Goal: Browse casually: Explore the website without a specific task or goal

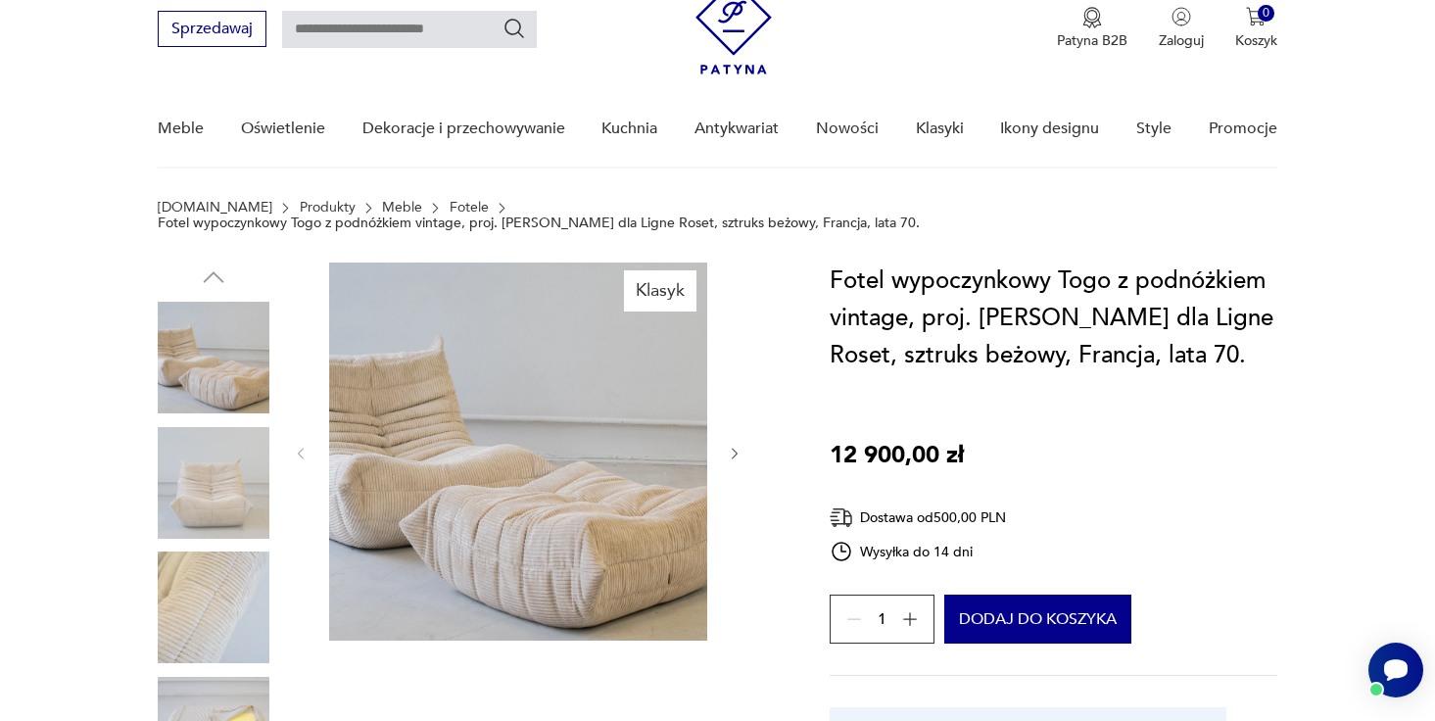
scroll to position [84, 0]
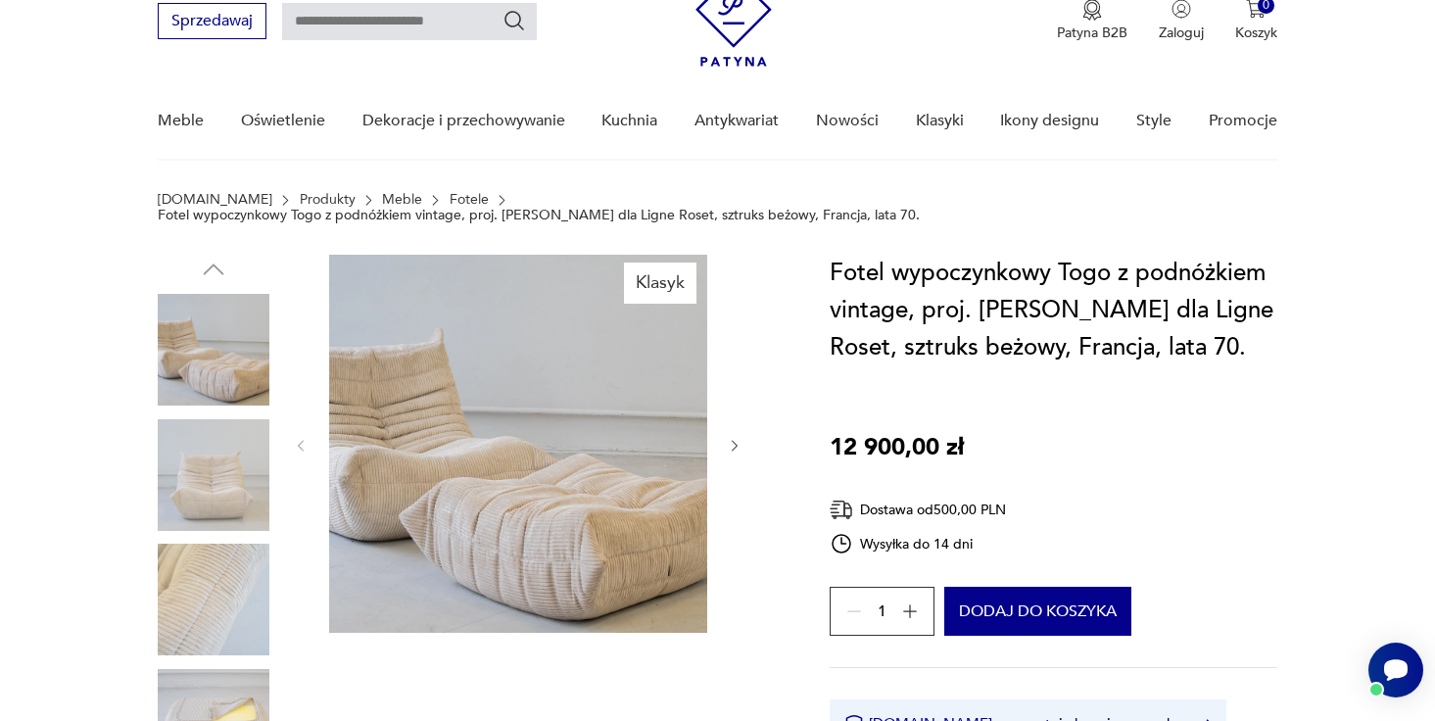
click at [203, 332] on img at bounding box center [214, 350] width 112 height 112
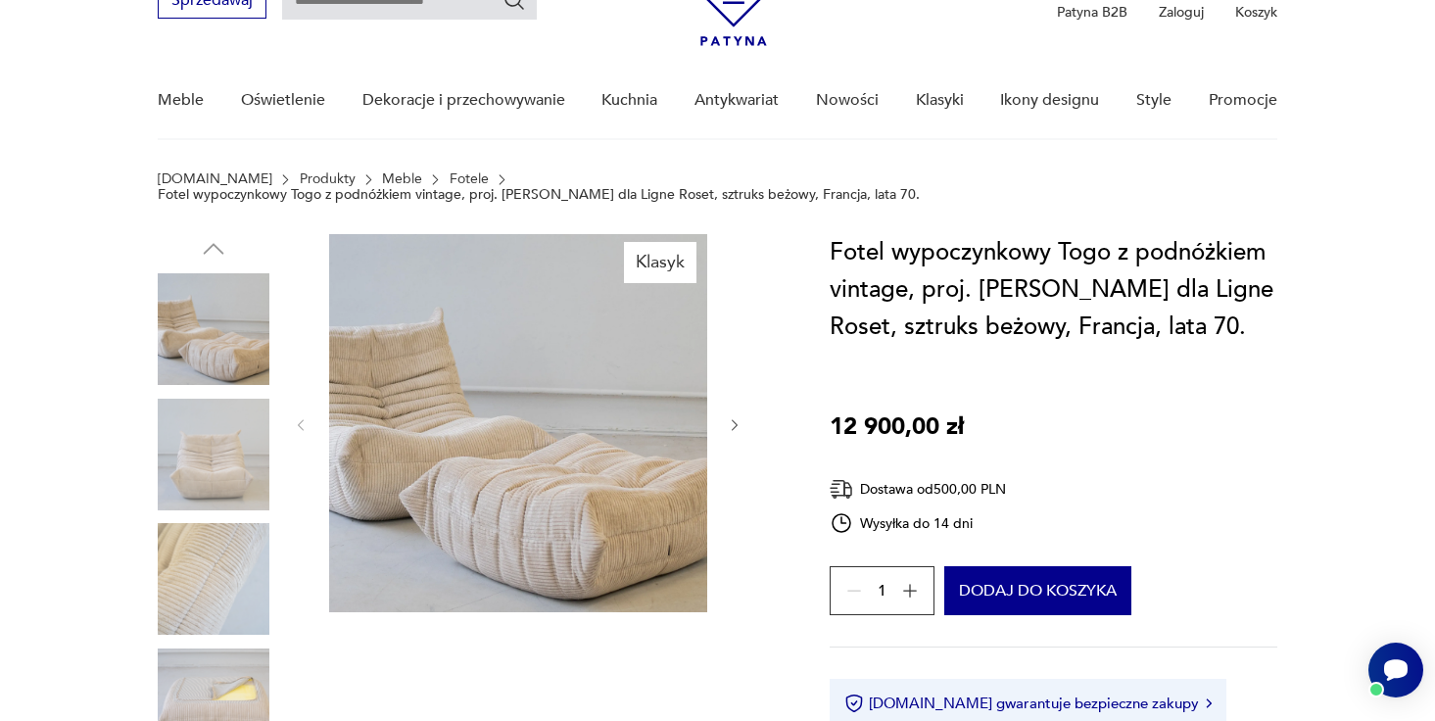
scroll to position [55, 0]
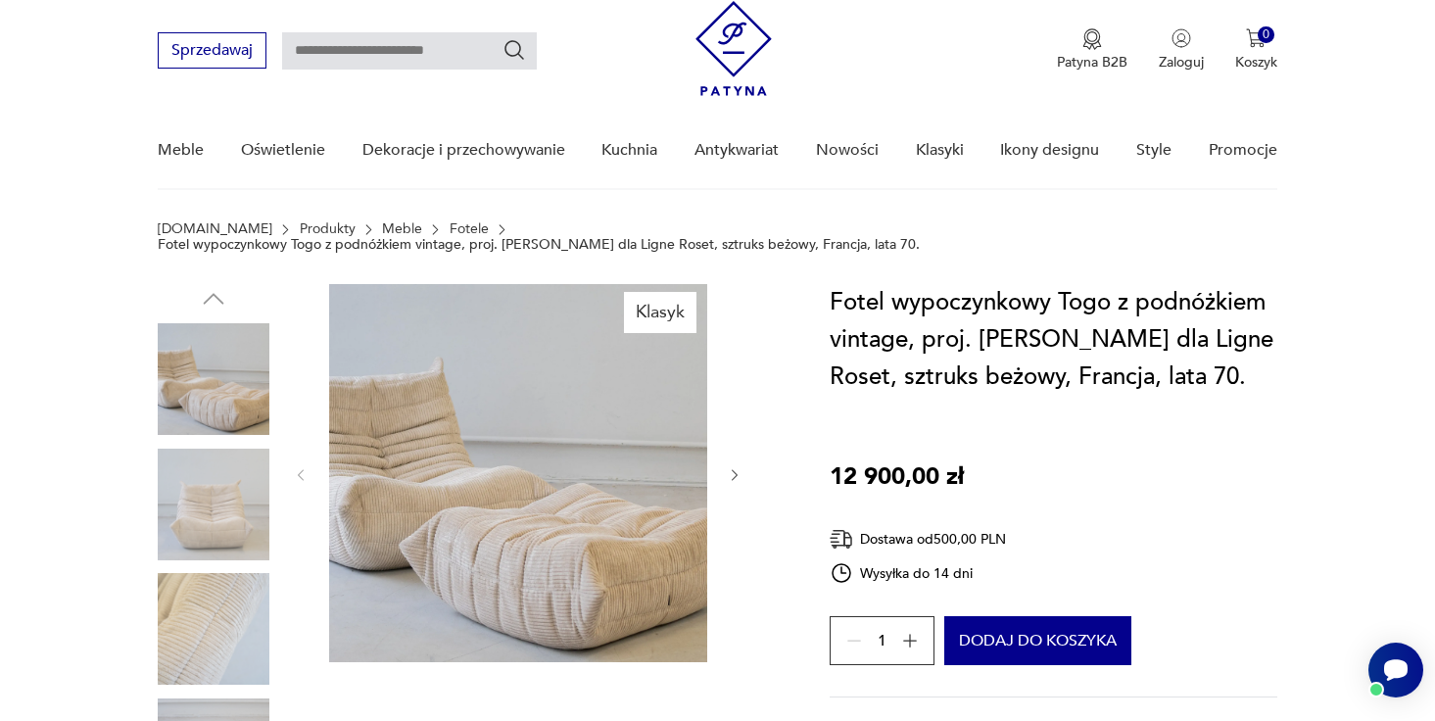
click at [166, 511] on img at bounding box center [214, 505] width 112 height 112
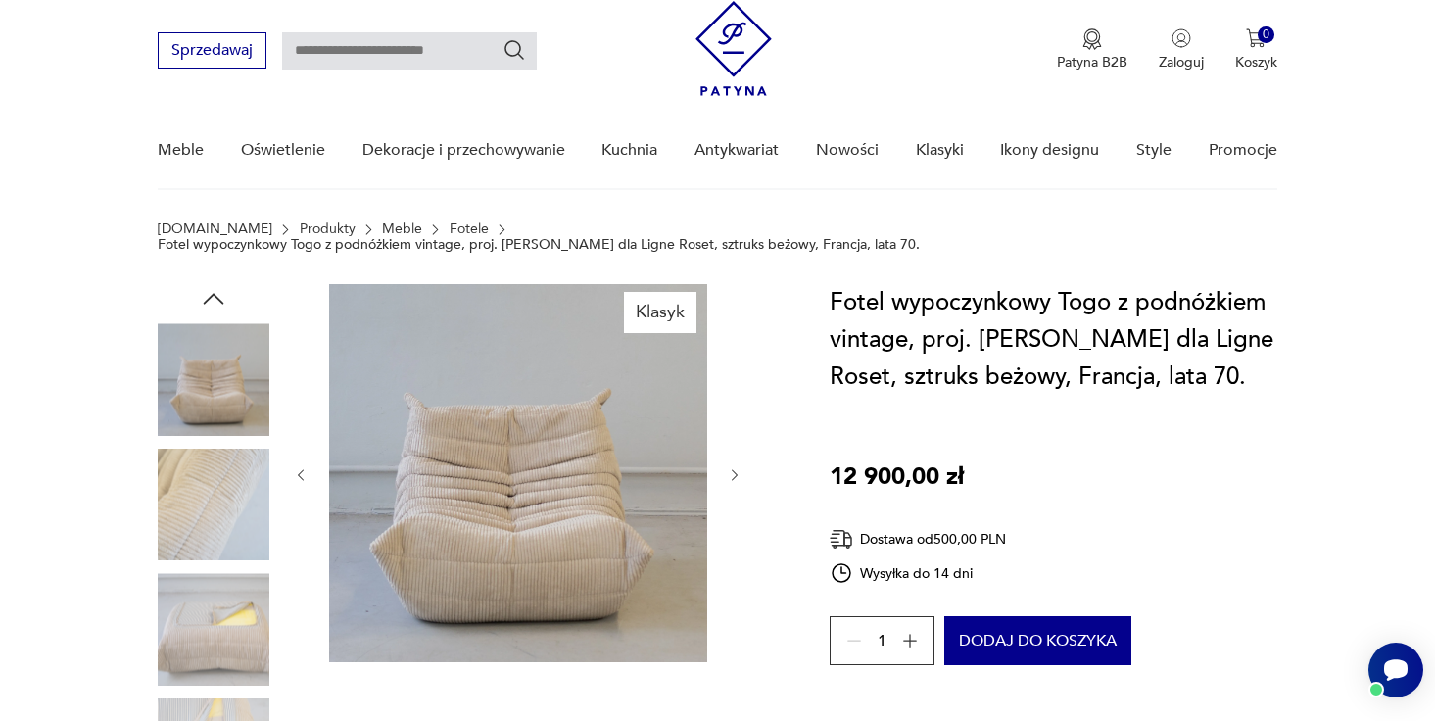
click at [198, 502] on img at bounding box center [214, 505] width 112 height 112
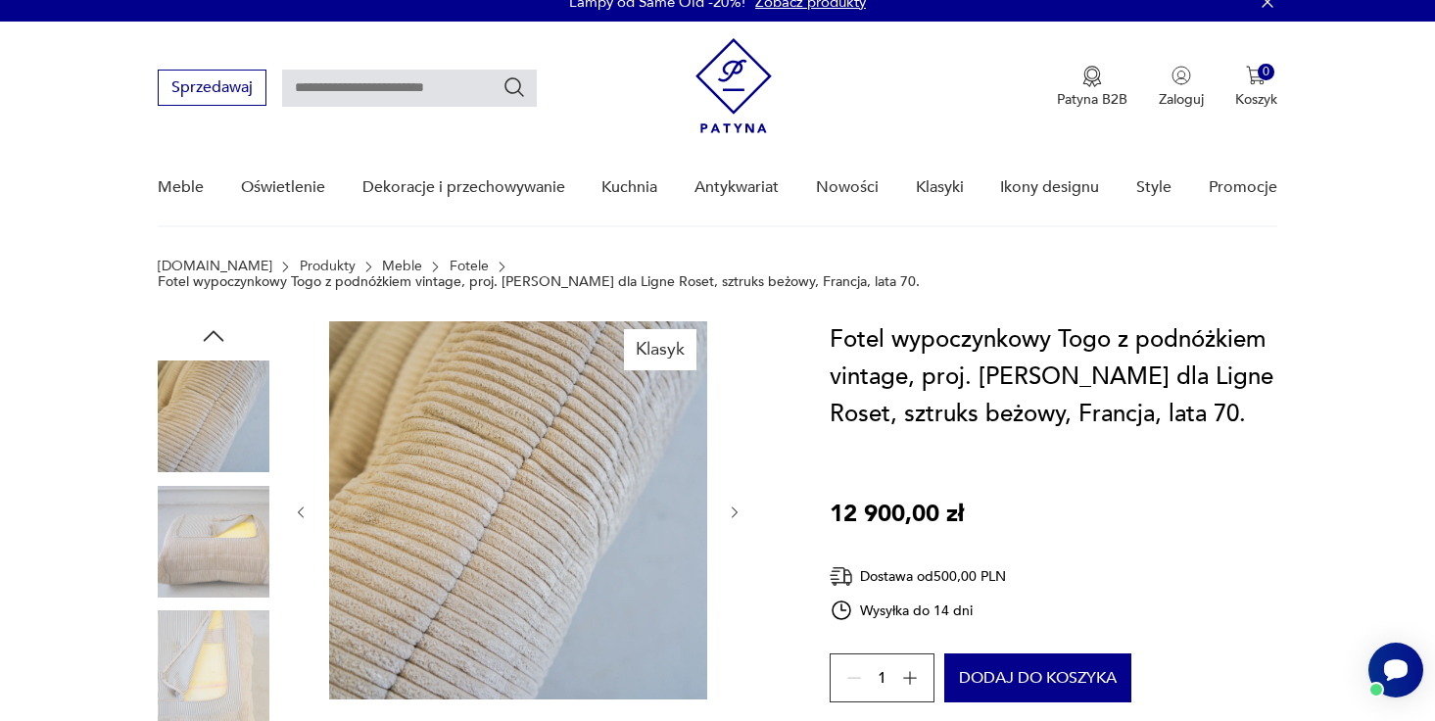
scroll to position [0, 0]
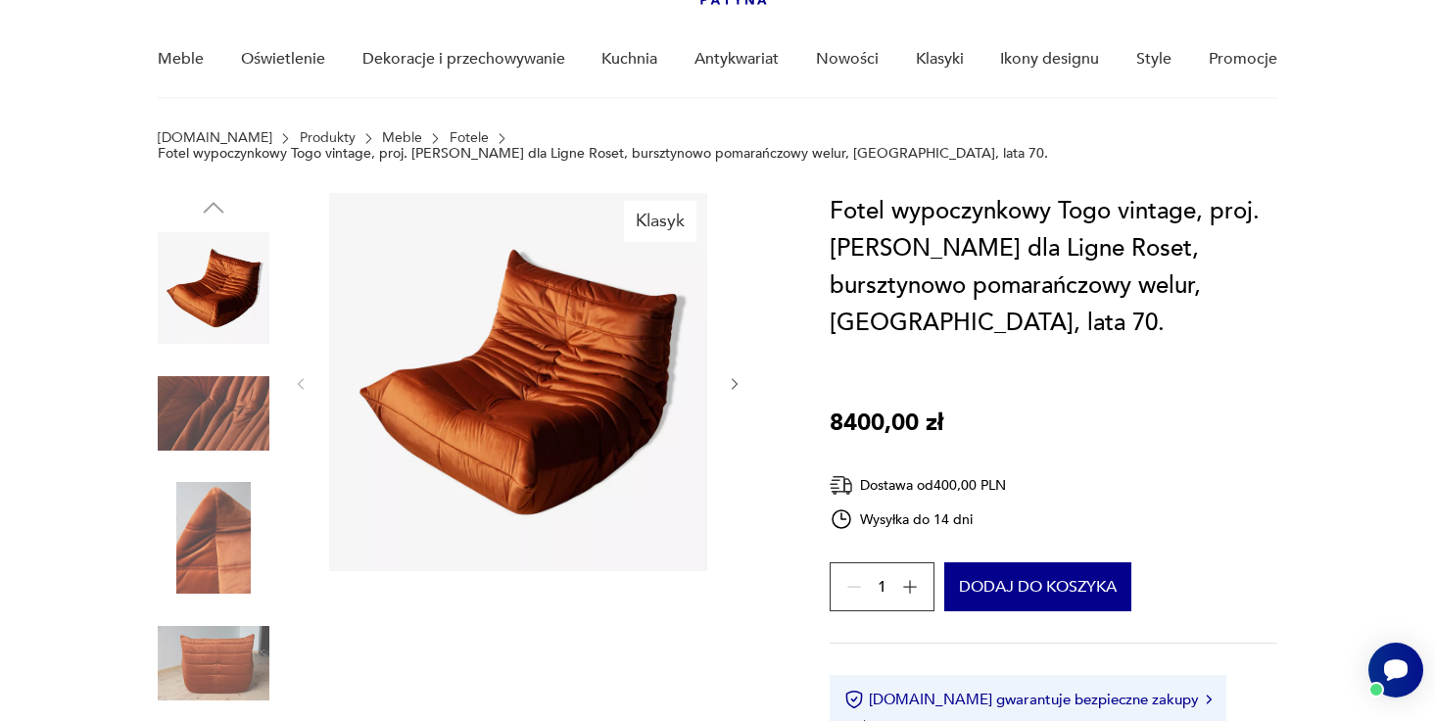
scroll to position [145, 0]
click at [210, 412] on img at bounding box center [214, 414] width 112 height 112
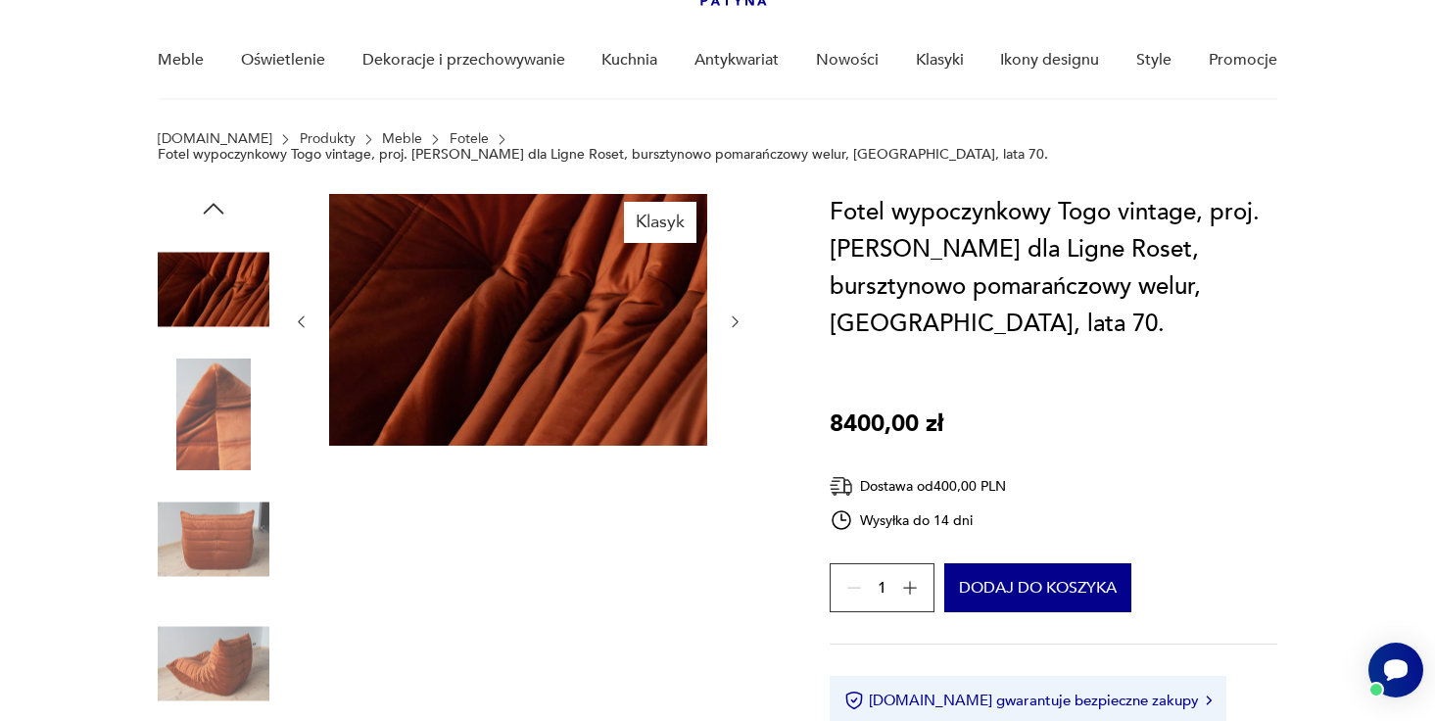
click at [214, 451] on img at bounding box center [214, 414] width 112 height 112
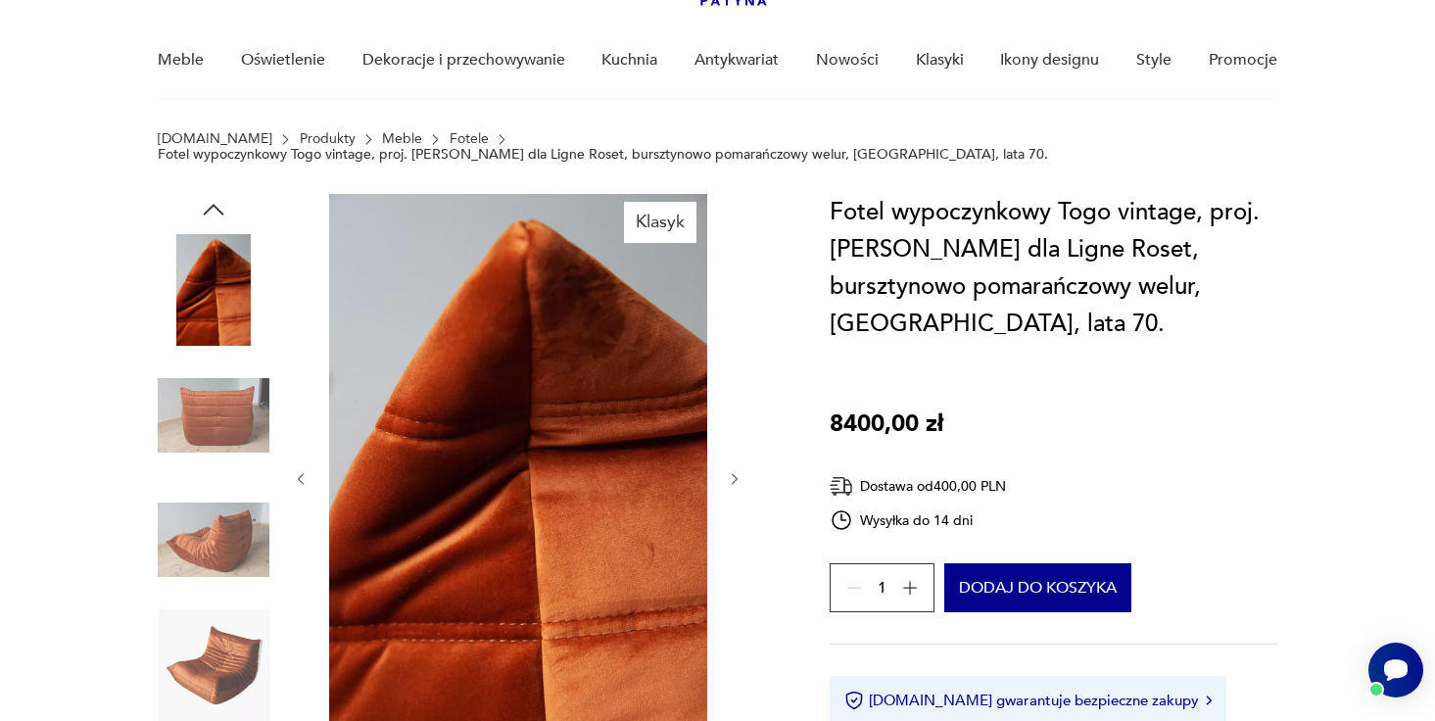
click at [225, 550] on img at bounding box center [214, 540] width 112 height 112
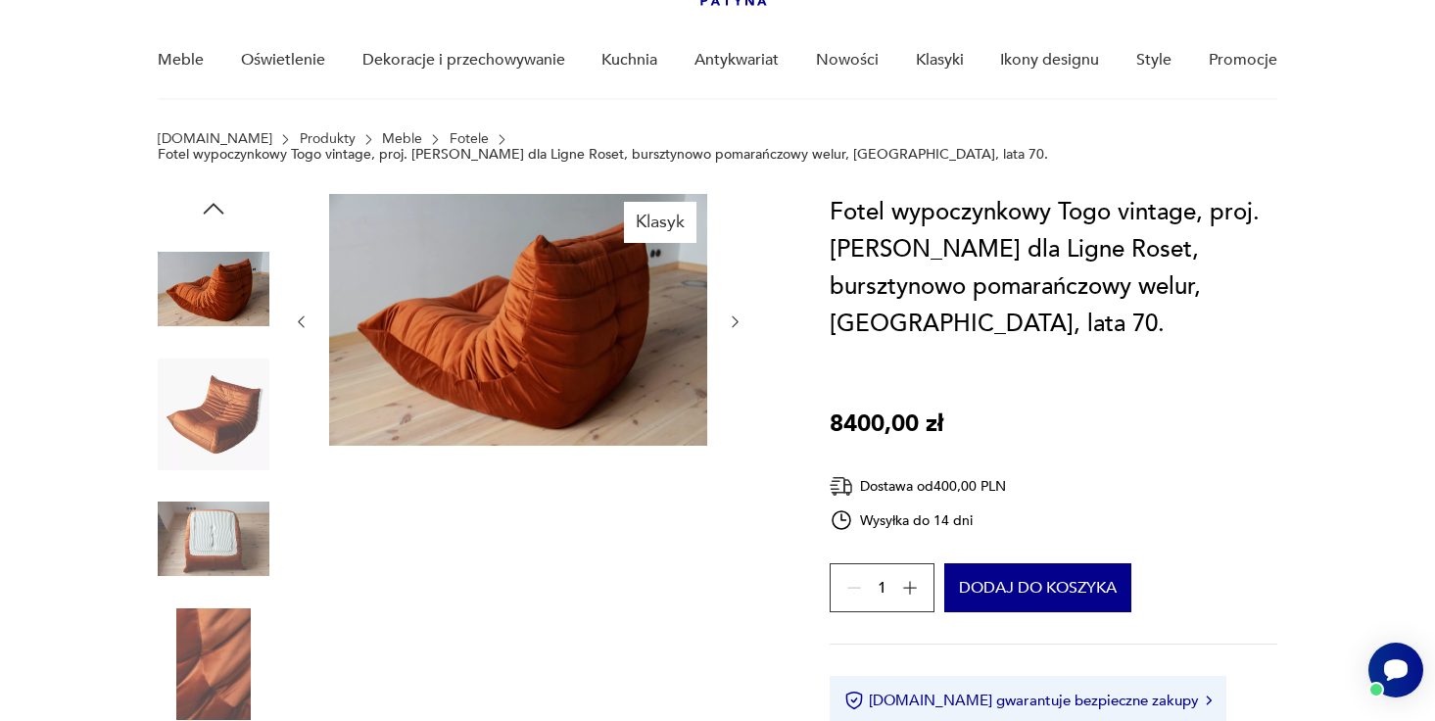
click at [225, 638] on img at bounding box center [214, 664] width 112 height 112
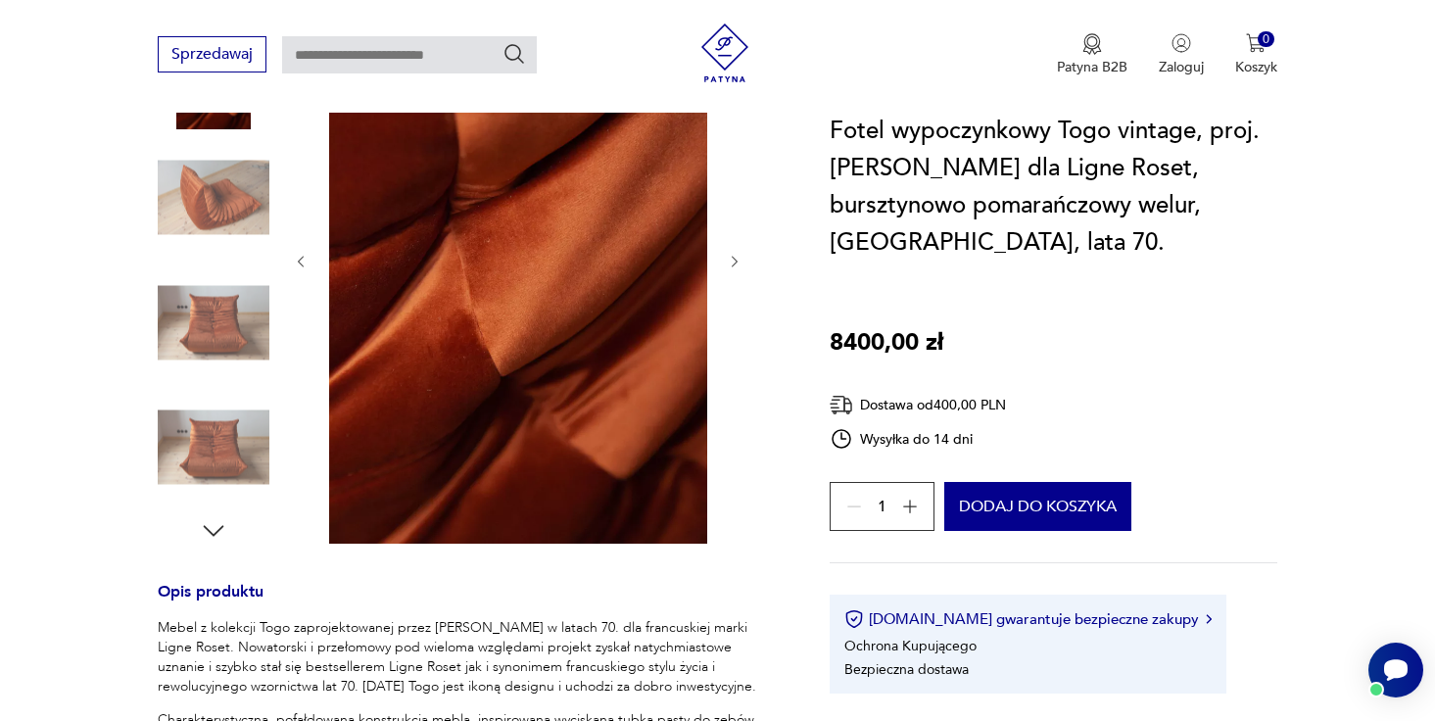
scroll to position [0, 0]
